Goal: Task Accomplishment & Management: Complete application form

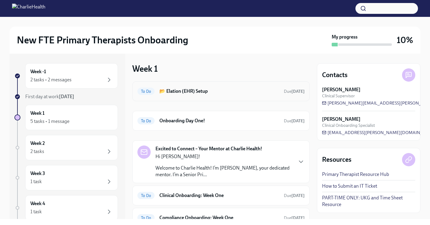
click at [207, 92] on h6 "📂 Elation (EHR) Setup" at bounding box center [219, 91] width 120 height 7
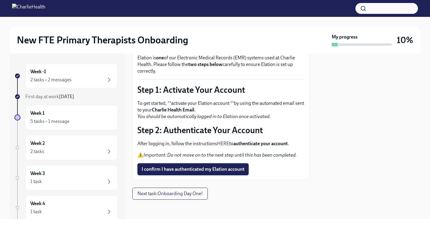
scroll to position [40, 0]
click at [203, 168] on span "I confirm I have authenticated my Elation account" at bounding box center [193, 169] width 103 height 6
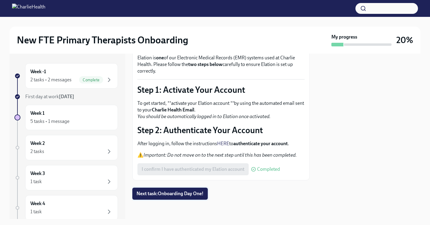
click at [175, 195] on span "Next task : Onboarding Day One!" at bounding box center [170, 193] width 67 height 6
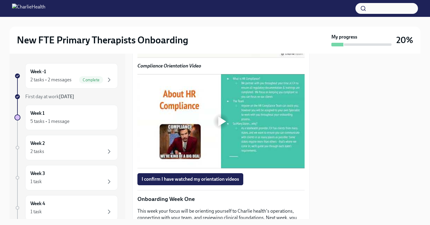
scroll to position [549, 0]
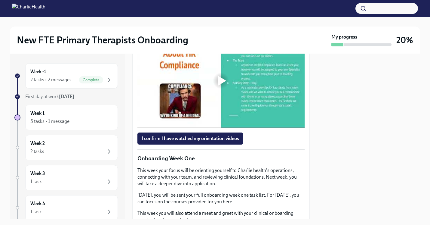
scroll to position [549, 0]
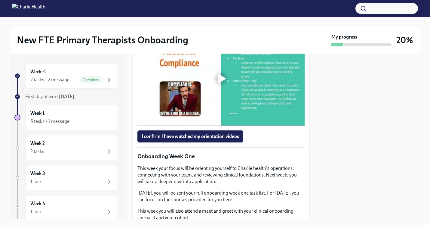
click at [221, 83] on div at bounding box center [222, 79] width 8 height 10
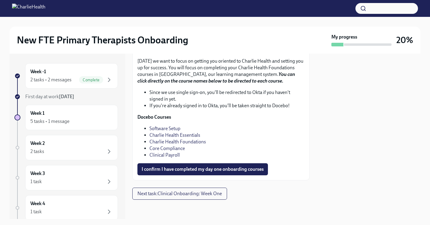
scroll to position [844, 0]
click at [167, 127] on link "Software Setup" at bounding box center [164, 128] width 31 height 6
click at [180, 136] on link "Charlie Health Essentials" at bounding box center [174, 135] width 51 height 6
click at [187, 143] on link "Charlie Health Foundations" at bounding box center [177, 142] width 57 height 6
click at [182, 148] on link "Core Compliance" at bounding box center [166, 148] width 35 height 6
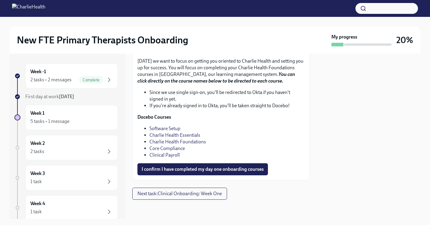
click at [161, 156] on link "Clinical Payroll" at bounding box center [164, 155] width 30 height 6
click at [203, 172] on button "I confirm I have completed my day one onboarding courses" at bounding box center [202, 169] width 131 height 12
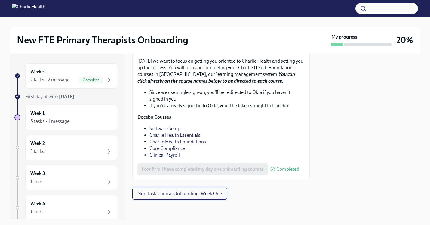
click at [164, 197] on button "Next task : Clinical Onboarding: Week One" at bounding box center [179, 193] width 95 height 12
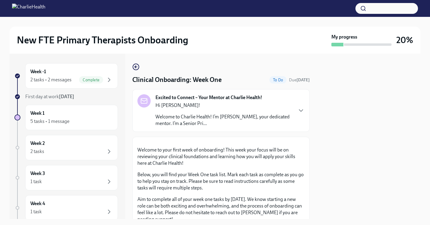
click at [171, 127] on div "Excited to Connect – Your Mentor at Charlie Health! Hi [PERSON_NAME]! Welcome t…" at bounding box center [220, 110] width 177 height 43
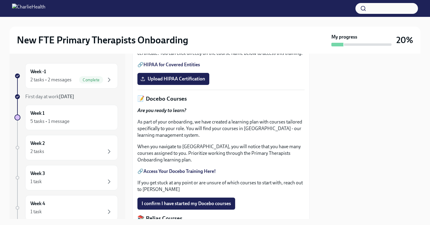
scroll to position [319, 0]
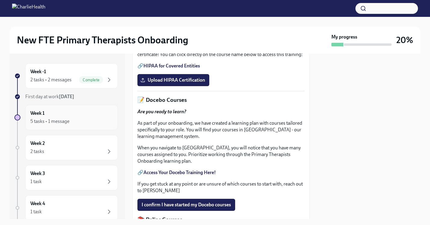
click at [77, 118] on div "5 tasks • 1 message" at bounding box center [71, 121] width 82 height 7
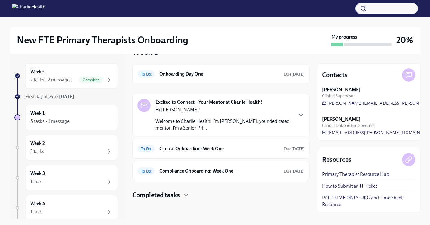
scroll to position [17, 0]
click at [191, 110] on p "Hi [PERSON_NAME]!" at bounding box center [223, 109] width 137 height 7
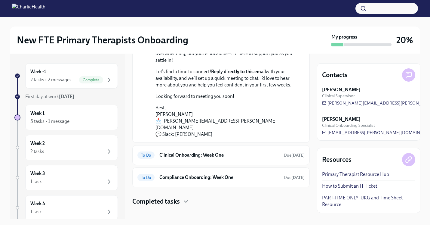
scroll to position [123, 0]
click at [158, 128] on p "Best, [PERSON_NAME] 📩 [PERSON_NAME][EMAIL_ADDRESS][PERSON_NAME][DOMAIN_NAME] 💬 …" at bounding box center [225, 121] width 140 height 33
click at [192, 145] on div "To Do Clinical Onboarding: Week One Due [DATE]" at bounding box center [220, 155] width 177 height 20
click at [191, 154] on div "To Do Clinical Onboarding: Week One Due [DATE]" at bounding box center [220, 155] width 177 height 20
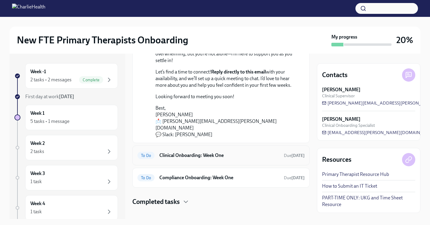
click at [150, 153] on span "To Do" at bounding box center [145, 155] width 17 height 5
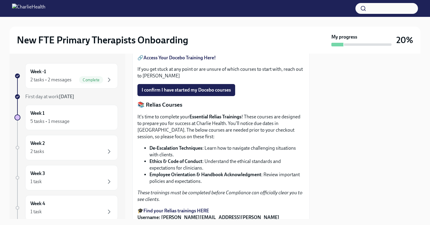
scroll to position [323, 0]
